Goal: Navigation & Orientation: Find specific page/section

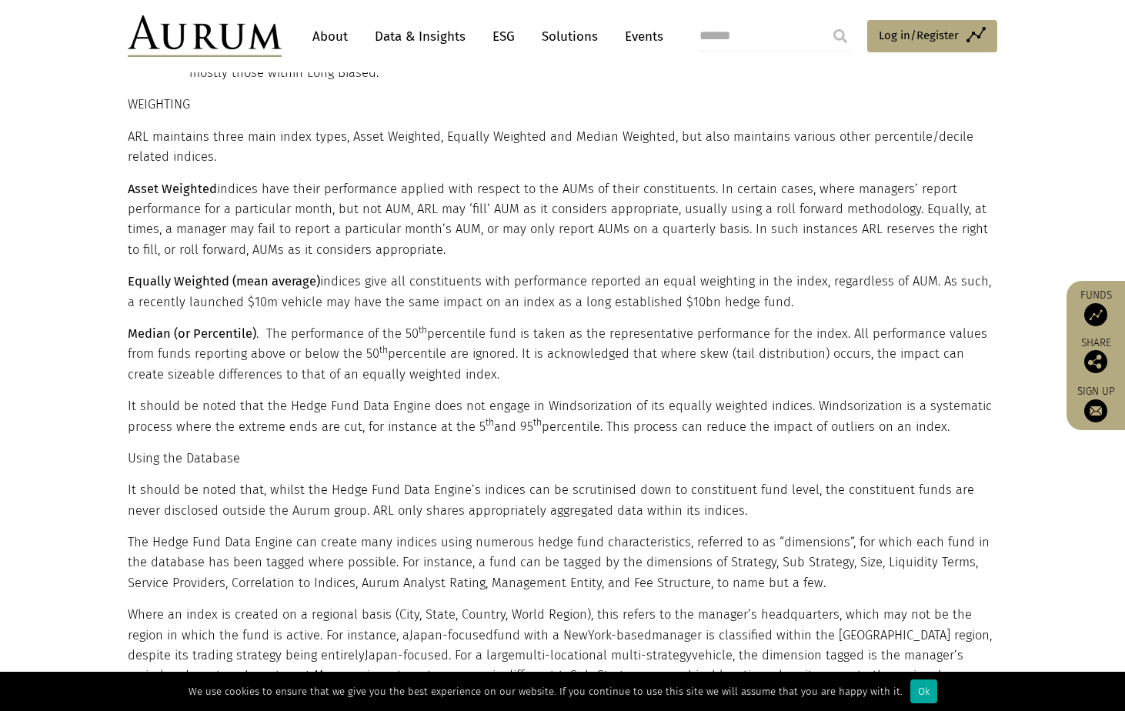
scroll to position [2846, 0]
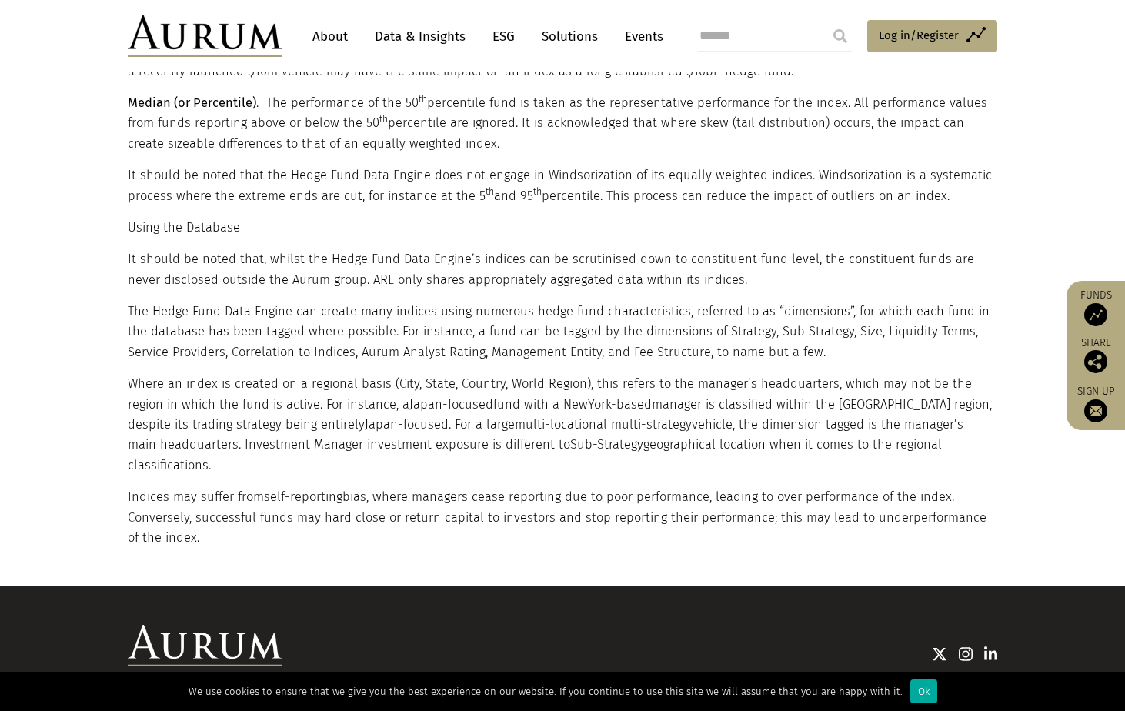
click at [222, 32] on img at bounding box center [205, 36] width 154 height 42
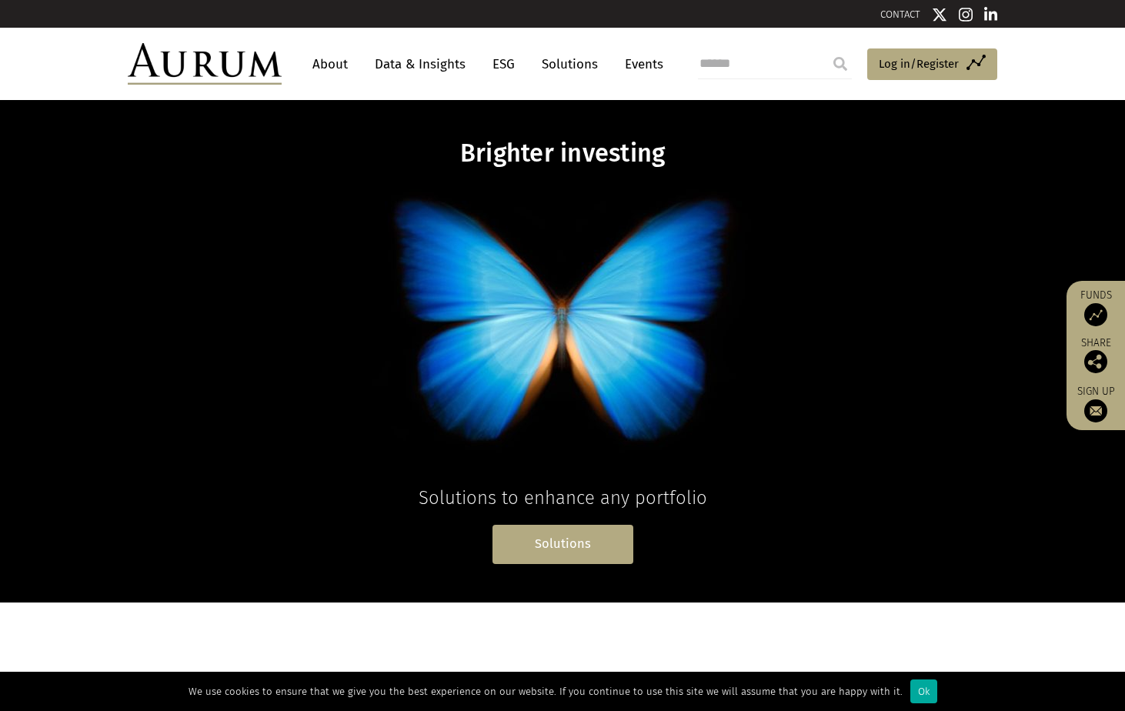
click at [567, 543] on link "Solutions" at bounding box center [562, 544] width 141 height 39
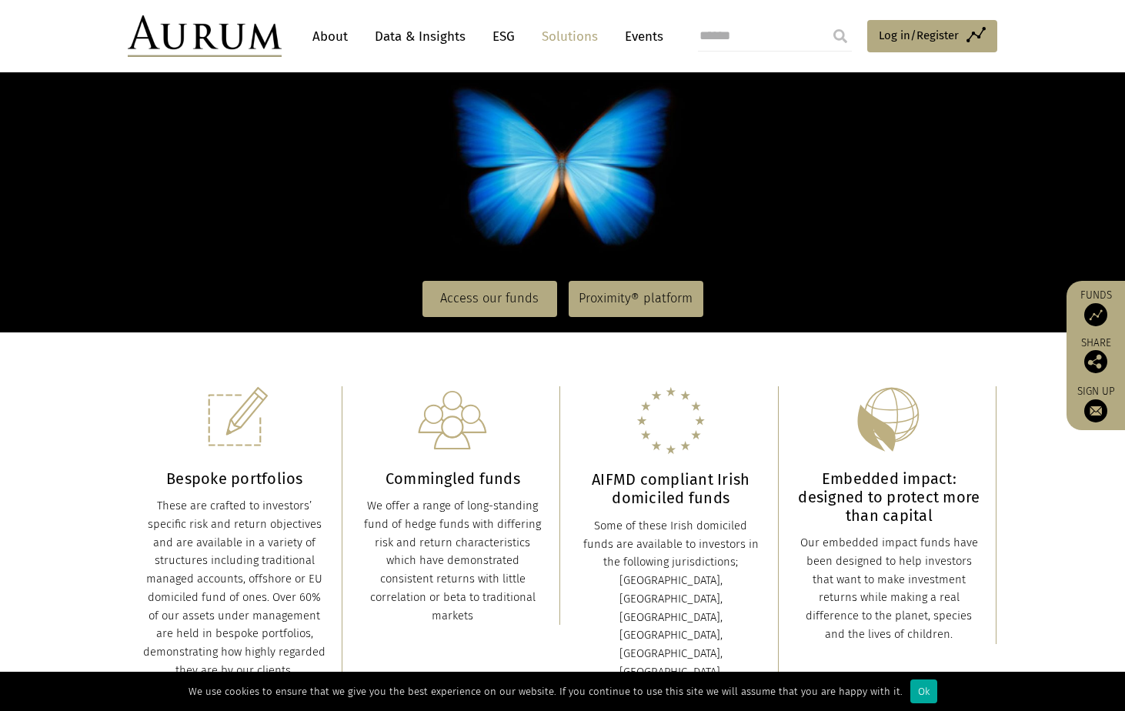
scroll to position [308, 0]
